Goal: Task Accomplishment & Management: Manage account settings

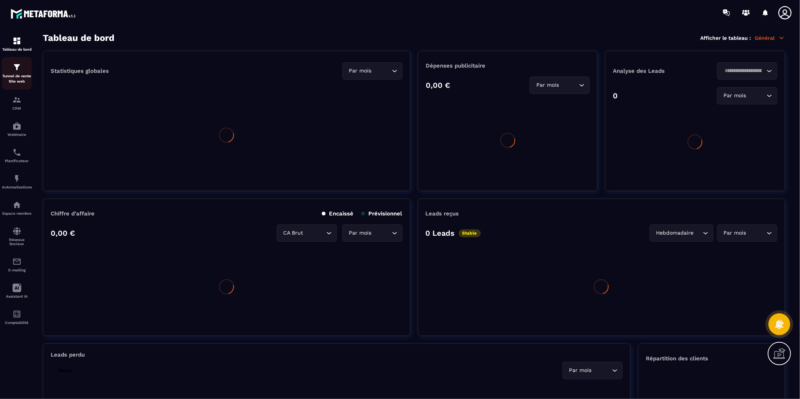
click at [20, 64] on img at bounding box center [16, 67] width 9 height 9
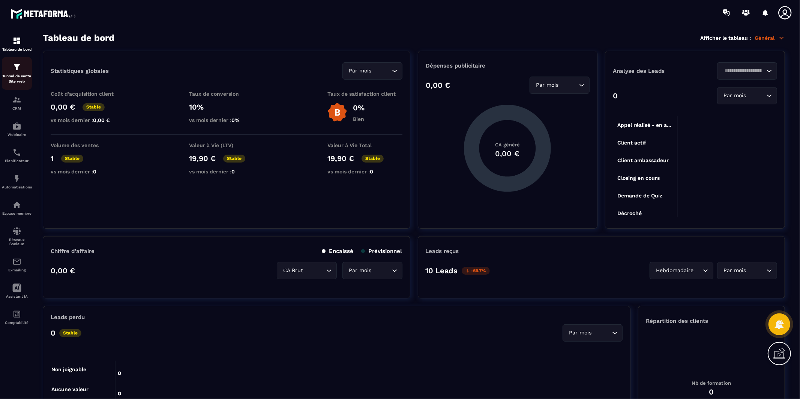
click at [20, 64] on img at bounding box center [16, 67] width 9 height 9
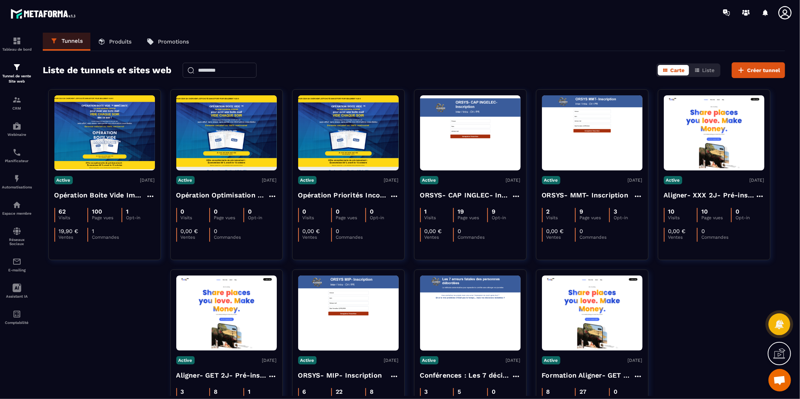
click at [783, 13] on icon at bounding box center [784, 12] width 15 height 15
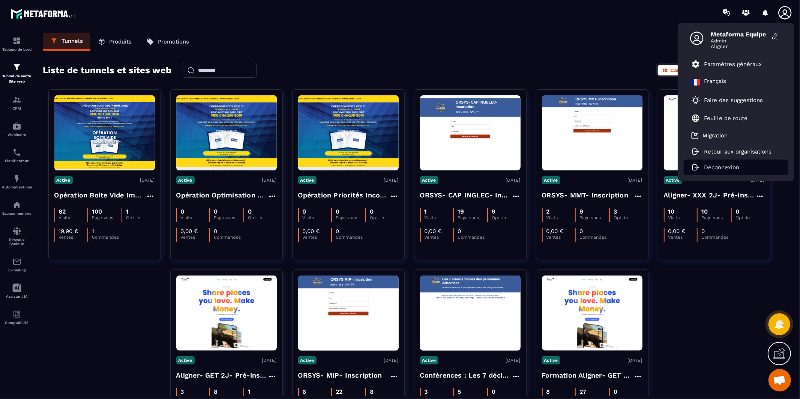
click at [717, 167] on p "Déconnexion" at bounding box center [721, 167] width 35 height 7
